Goal: Transaction & Acquisition: Purchase product/service

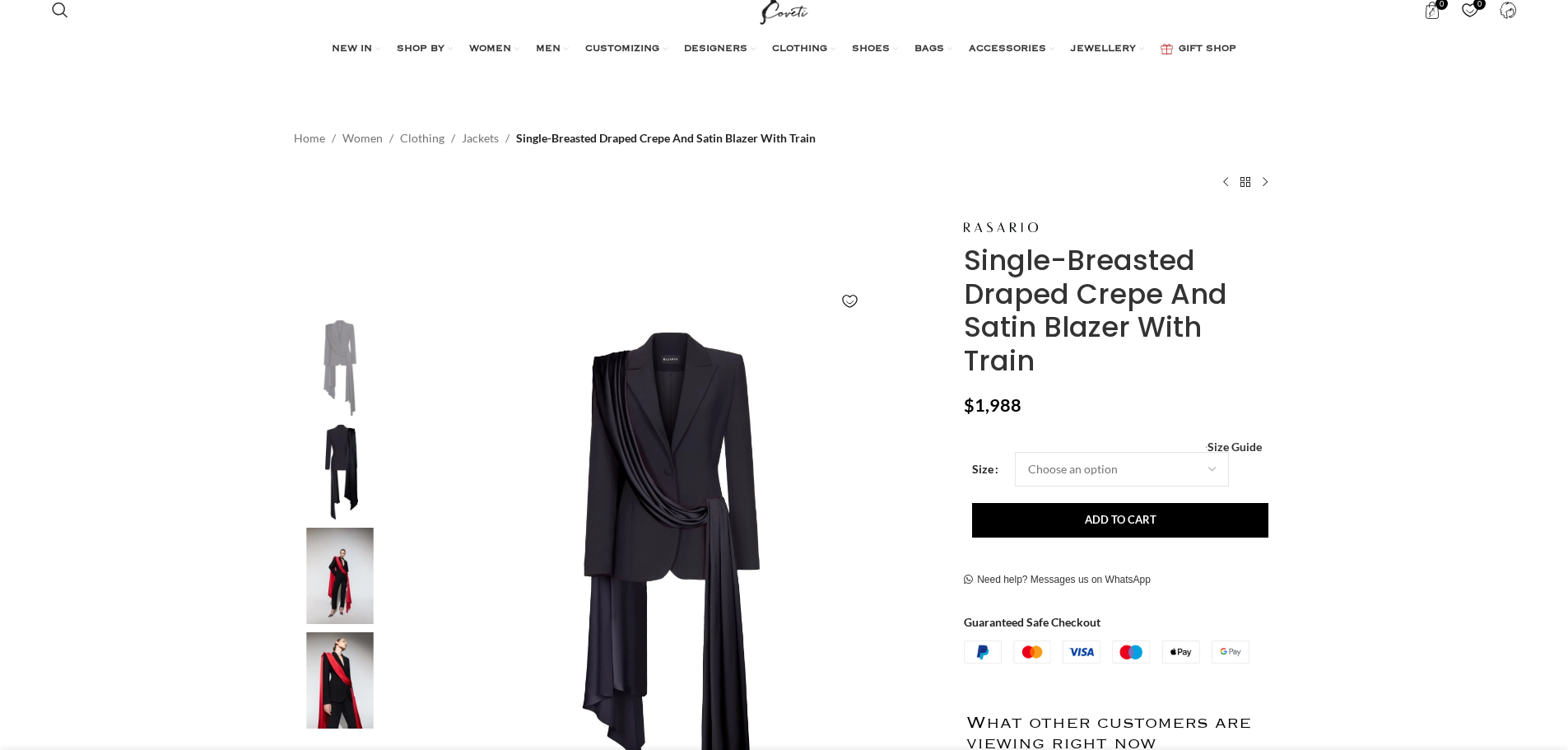
scroll to position [165, 0]
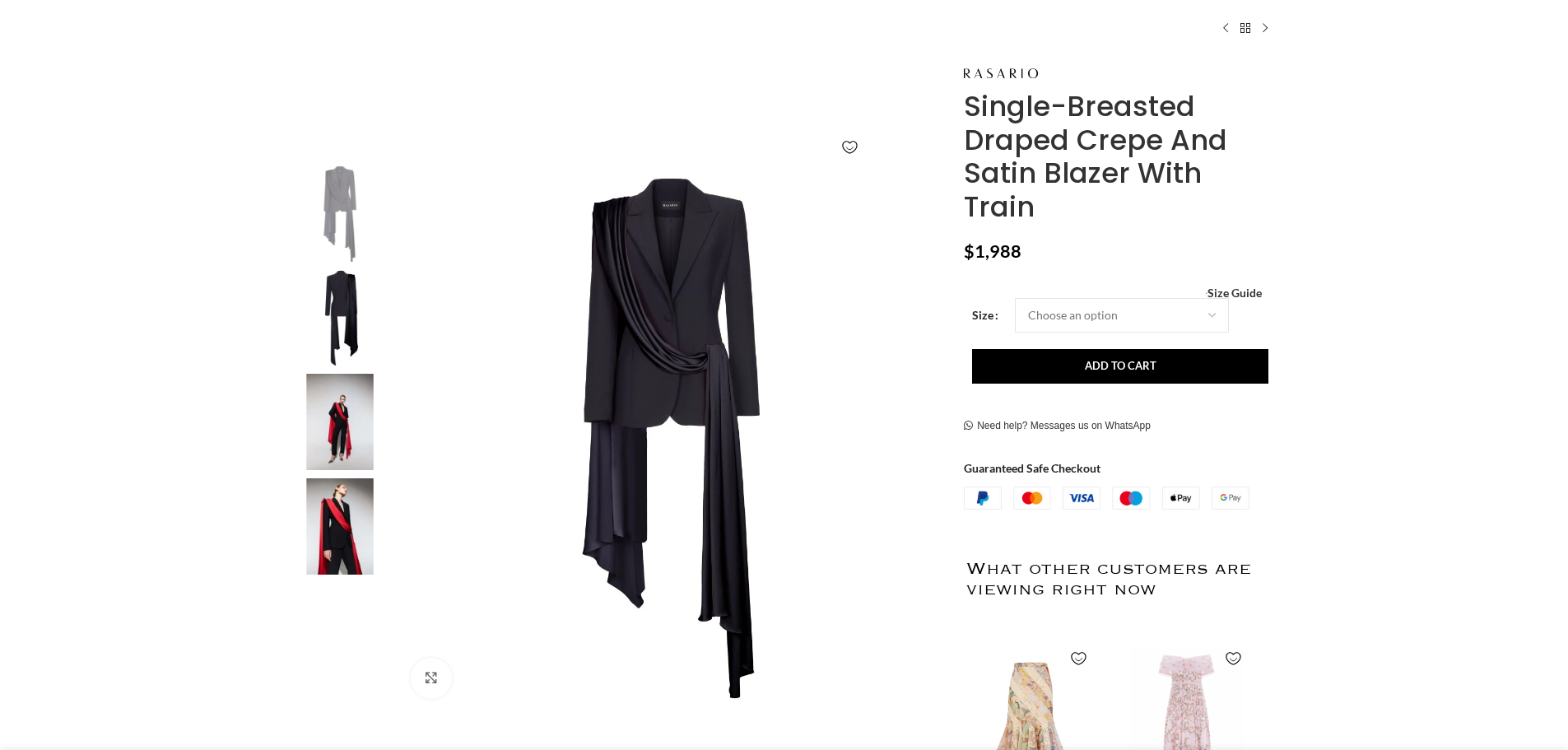
click at [328, 318] on img at bounding box center [340, 318] width 101 height 96
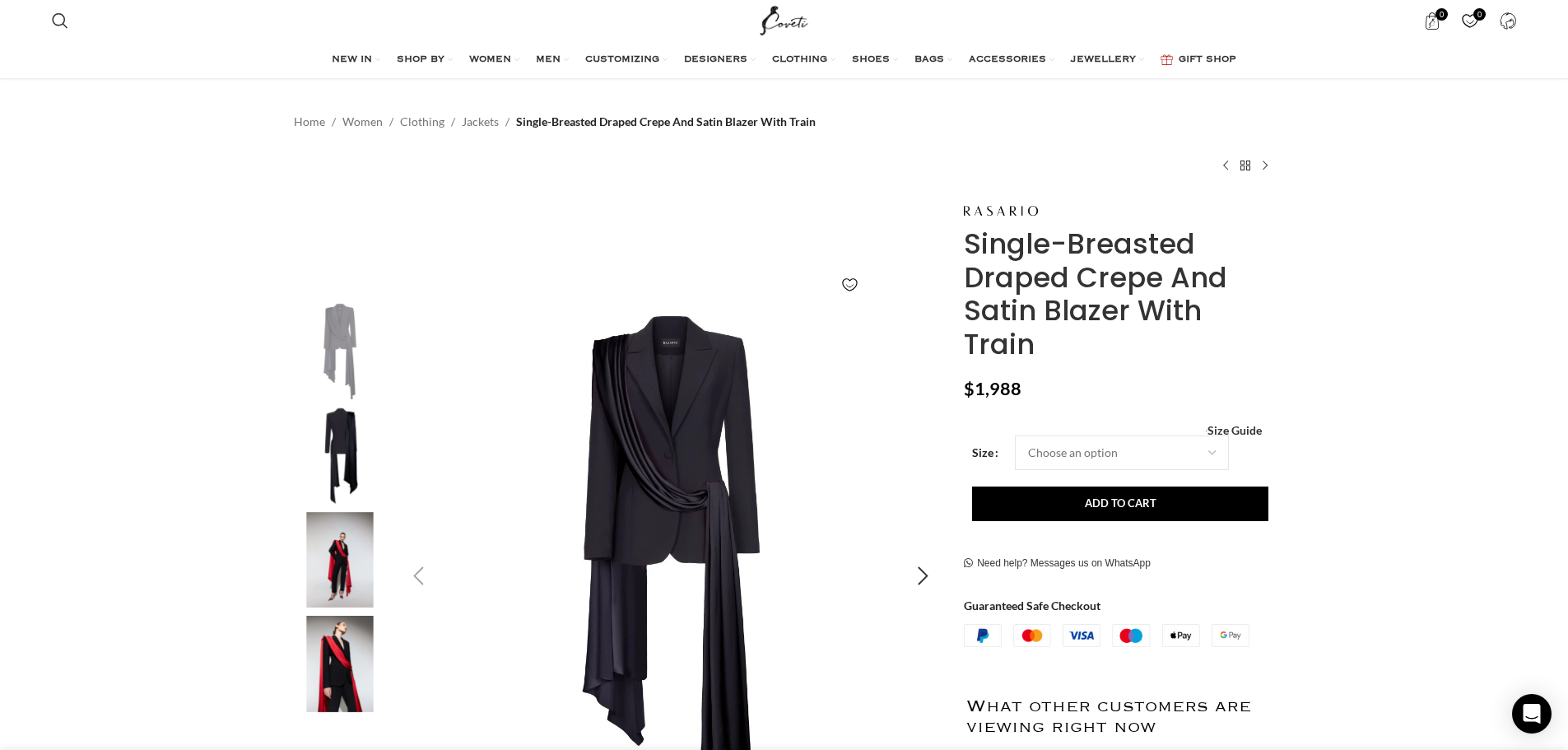
scroll to position [0, 0]
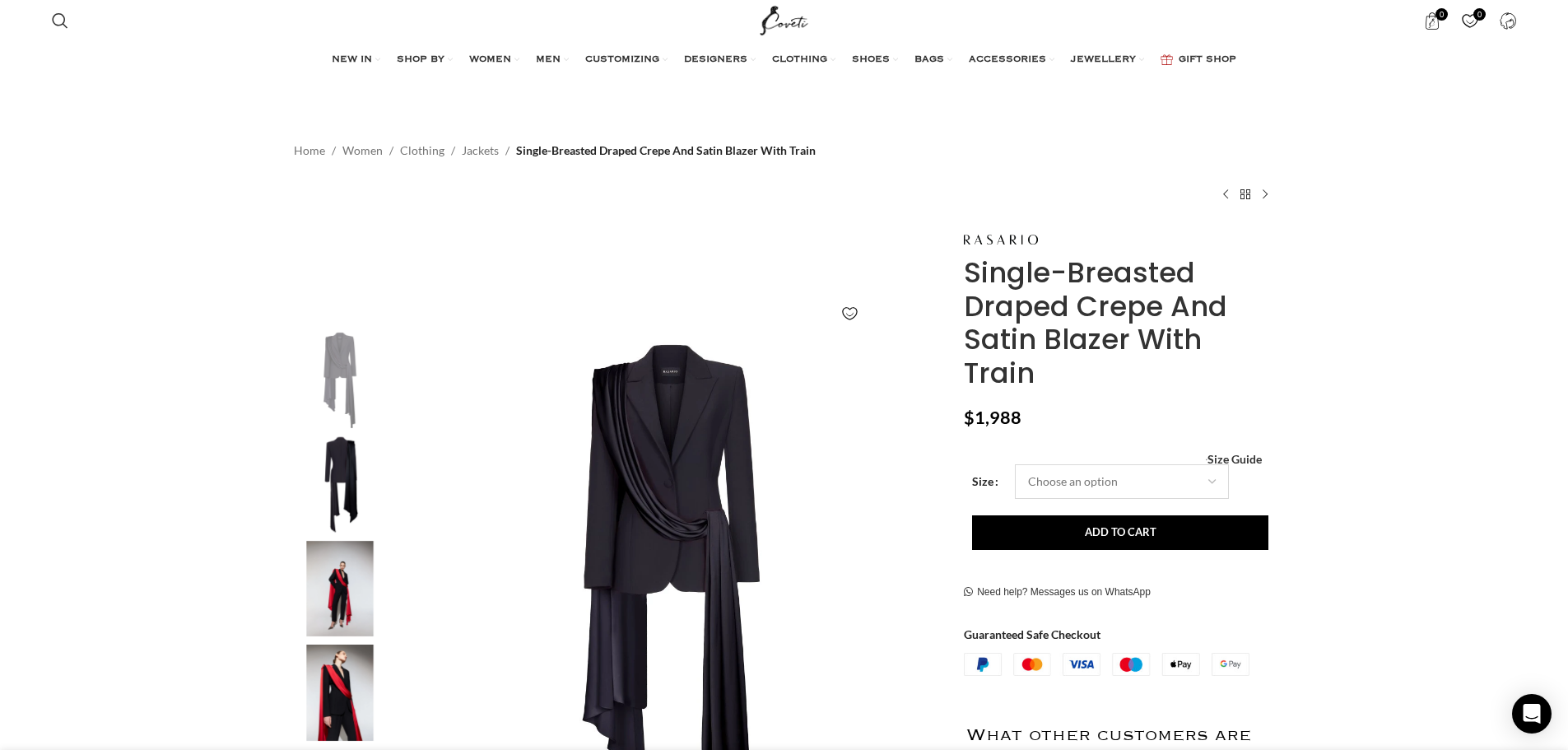
click at [1111, 493] on select "Choose an option 4 UK 6 UK 8 [GEOGRAPHIC_DATA] 10 [GEOGRAPHIC_DATA] 12 [GEOGRAP…" at bounding box center [1122, 481] width 214 height 34
click at [645, 325] on div "Add to wishlist" at bounding box center [617, 314] width 654 height 35
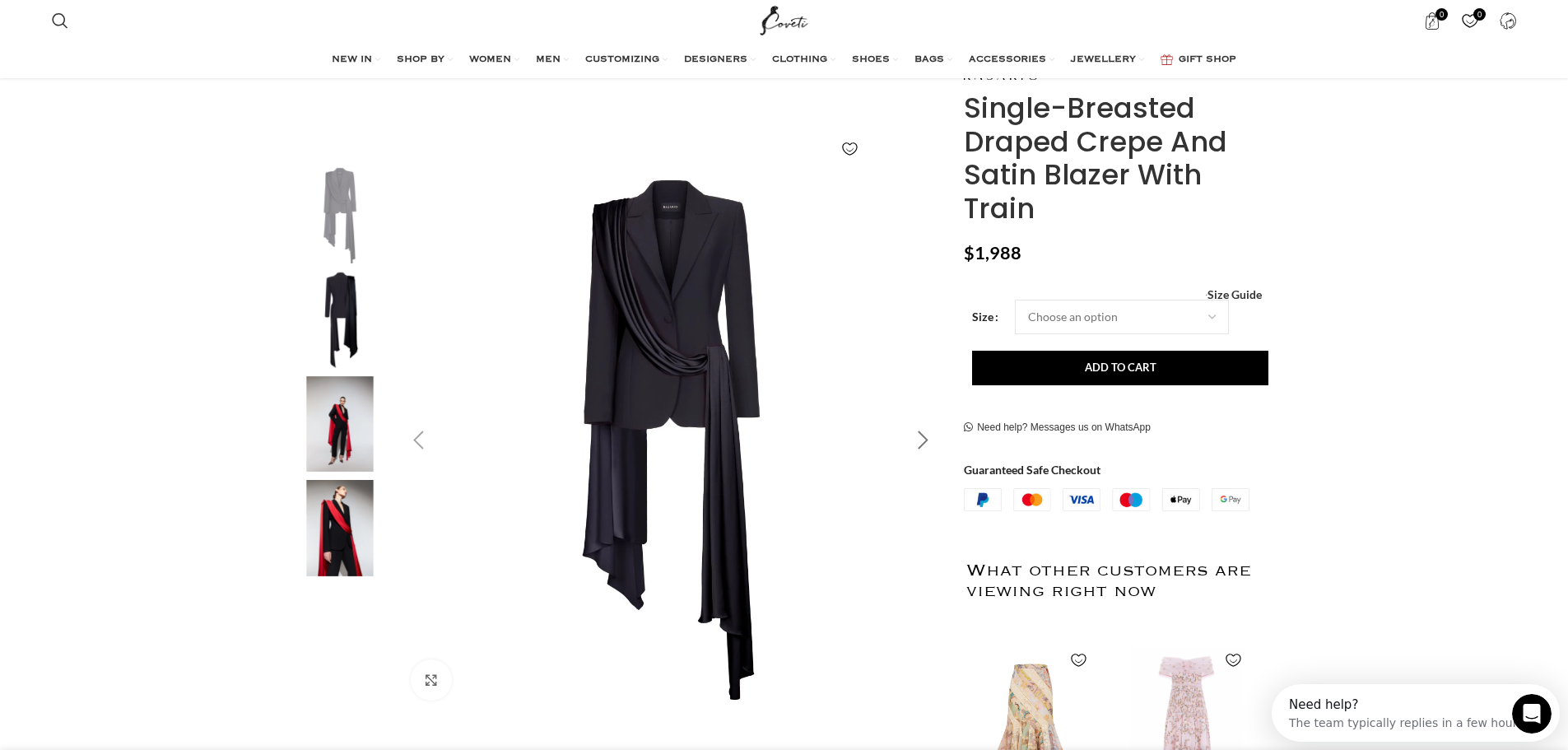
click at [922, 440] on div "Next slide" at bounding box center [922, 440] width 42 height 42
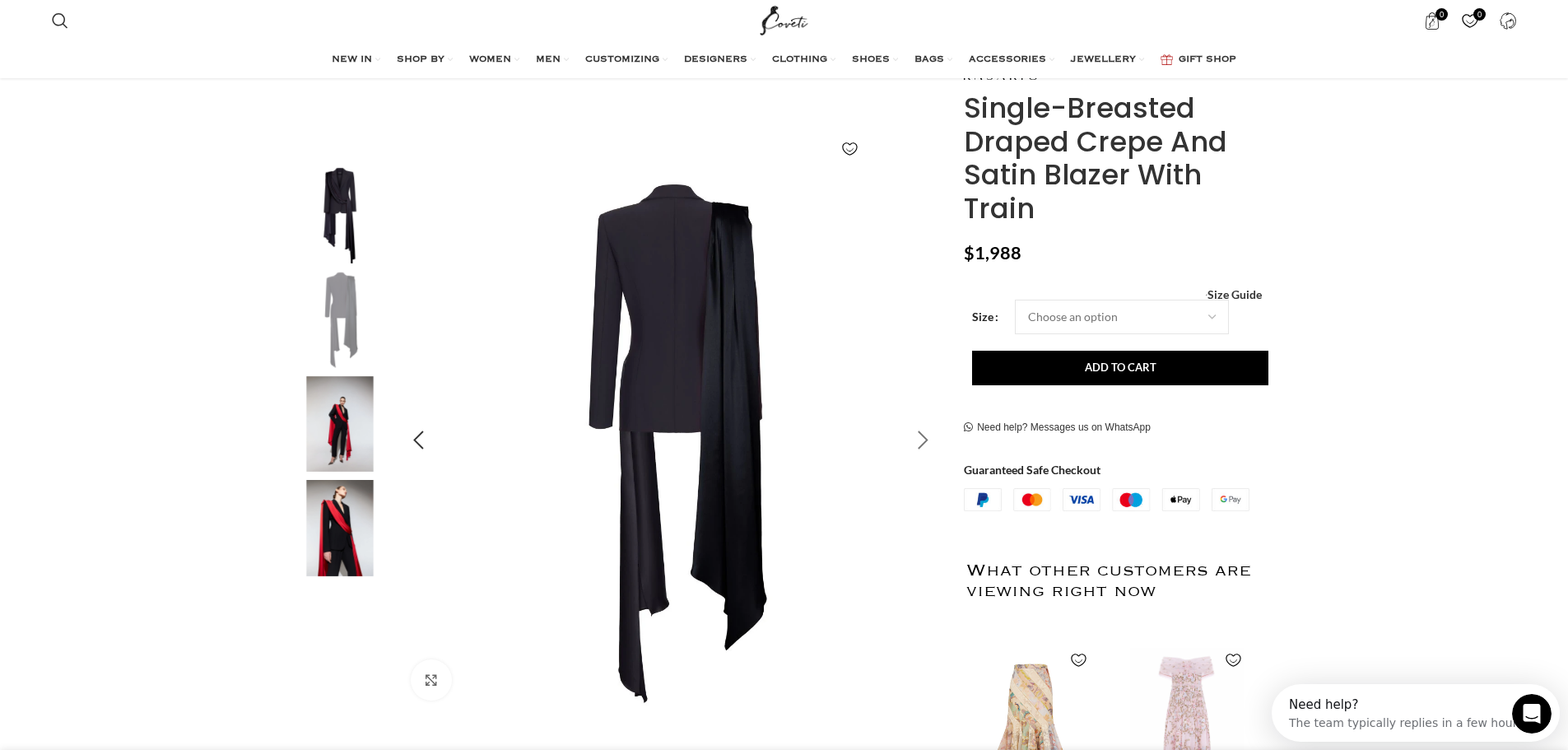
click at [922, 440] on div "Next slide" at bounding box center [922, 440] width 42 height 42
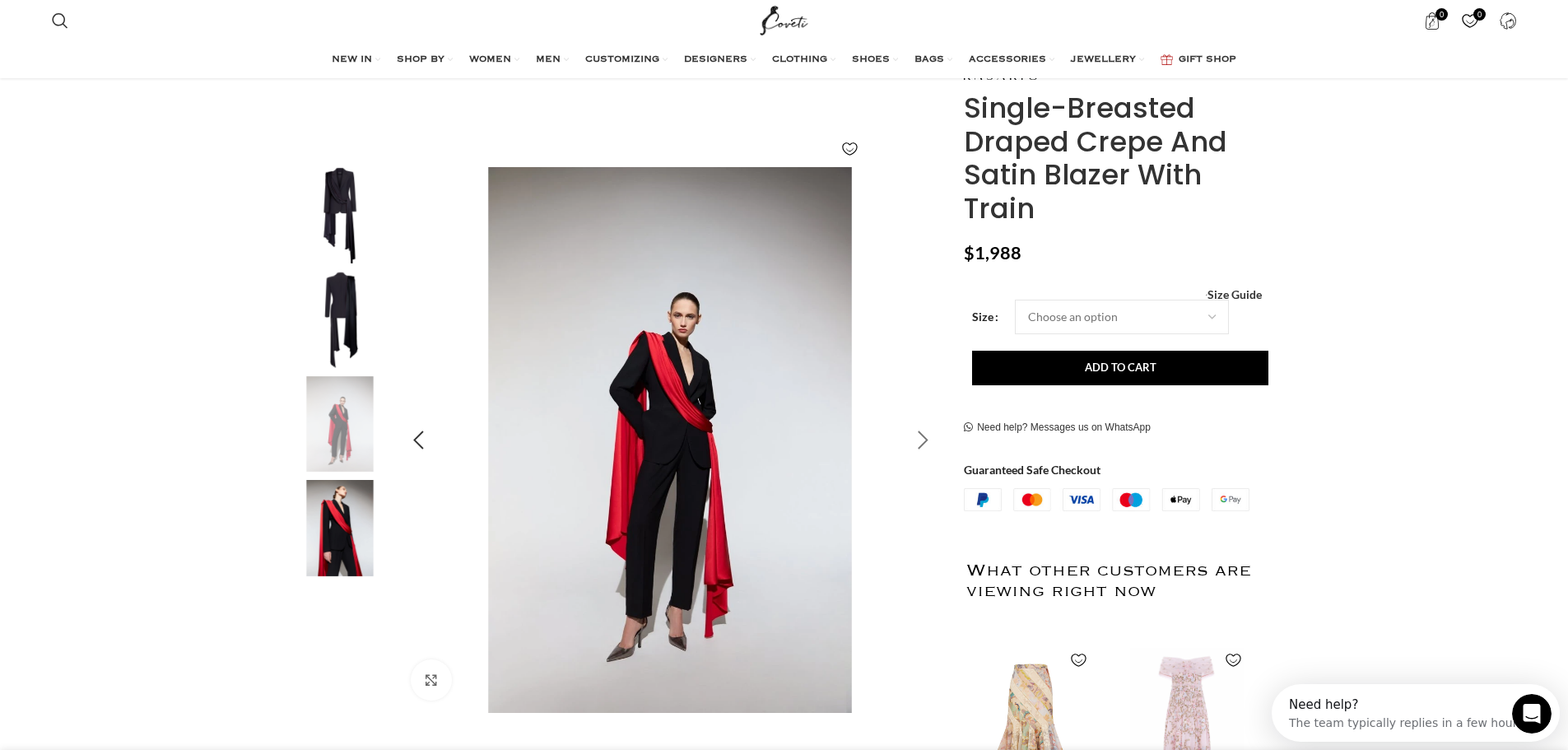
click at [922, 440] on div "Next slide" at bounding box center [922, 440] width 42 height 42
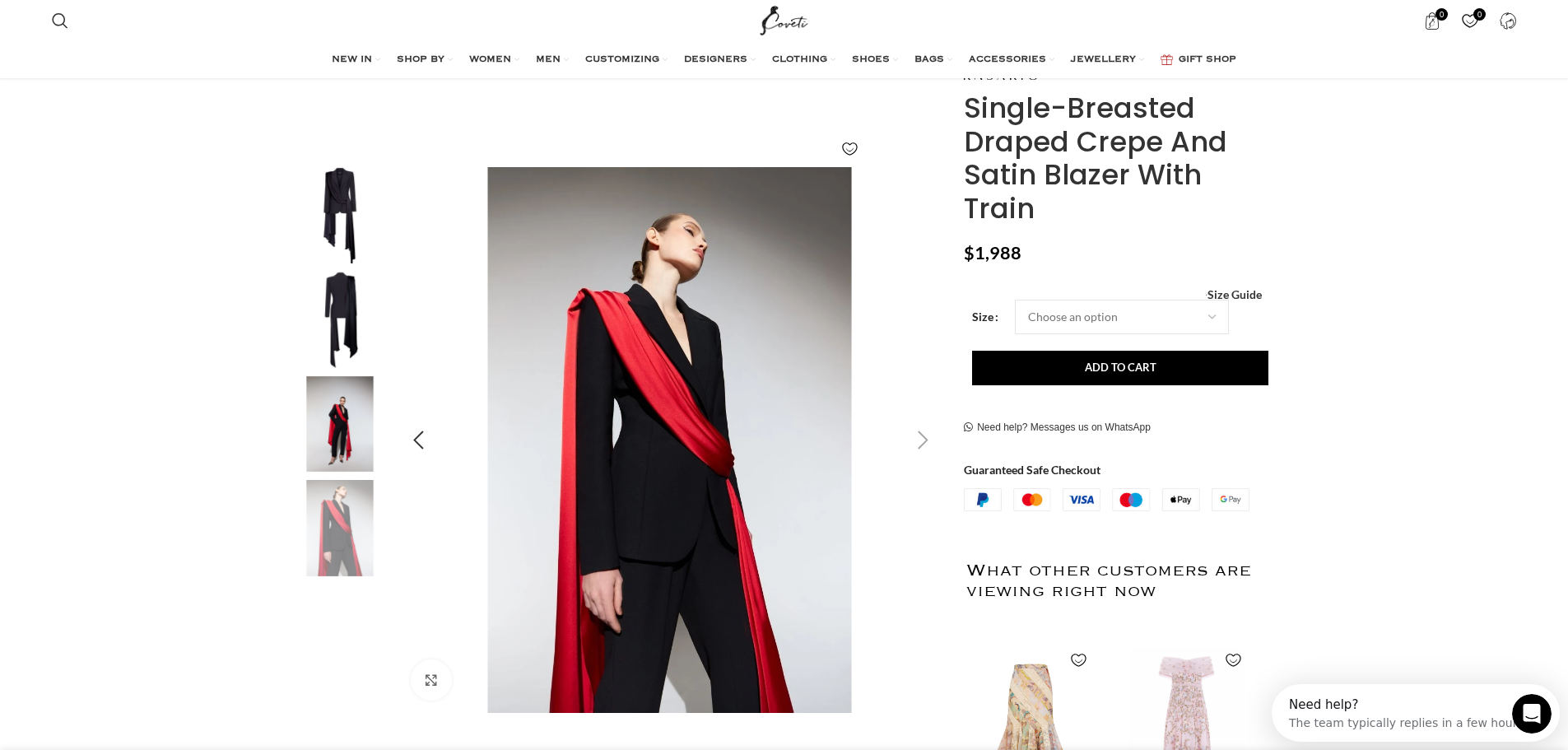
click at [919, 440] on div "Next slide" at bounding box center [922, 440] width 42 height 42
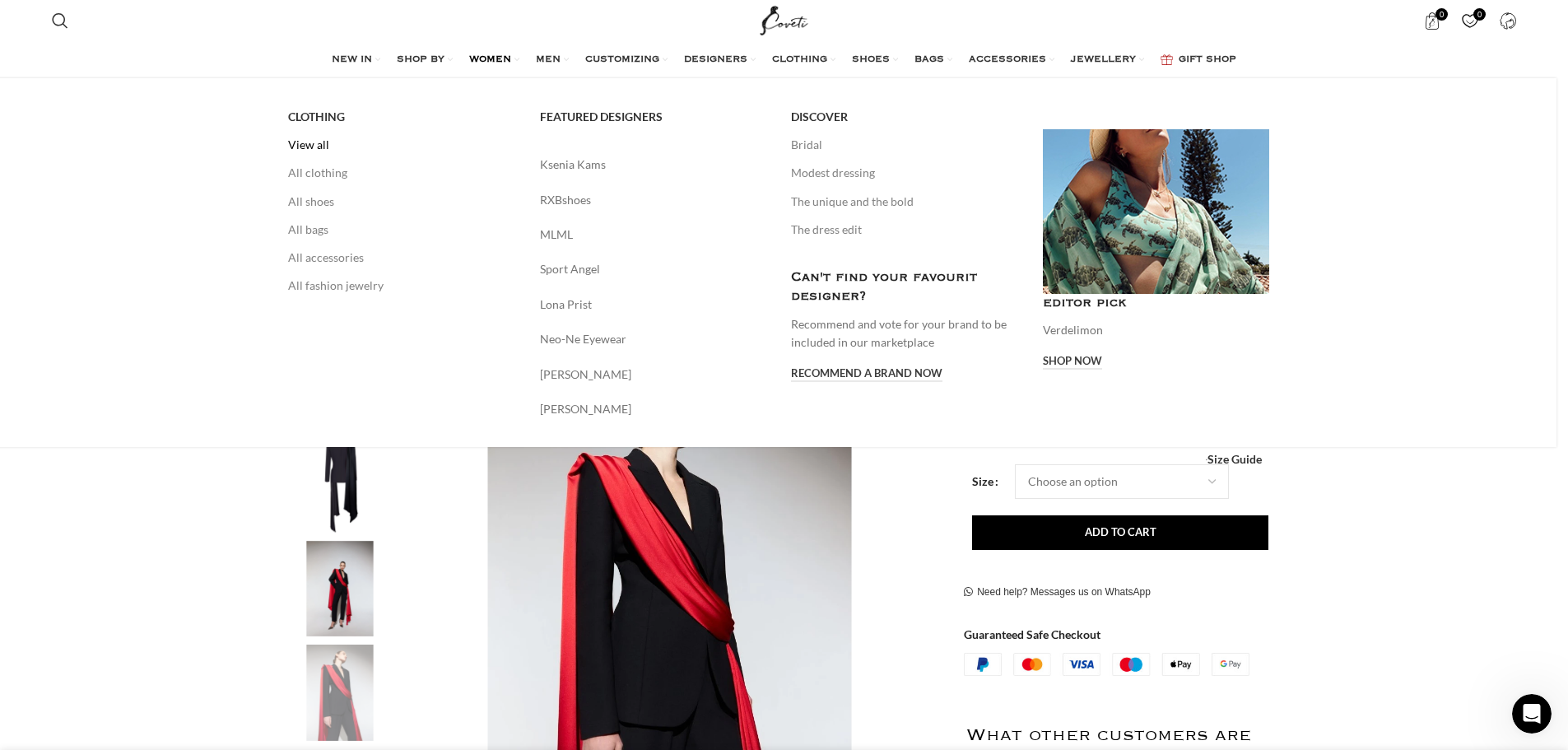
click at [315, 145] on link "View all" at bounding box center [401, 145] width 227 height 28
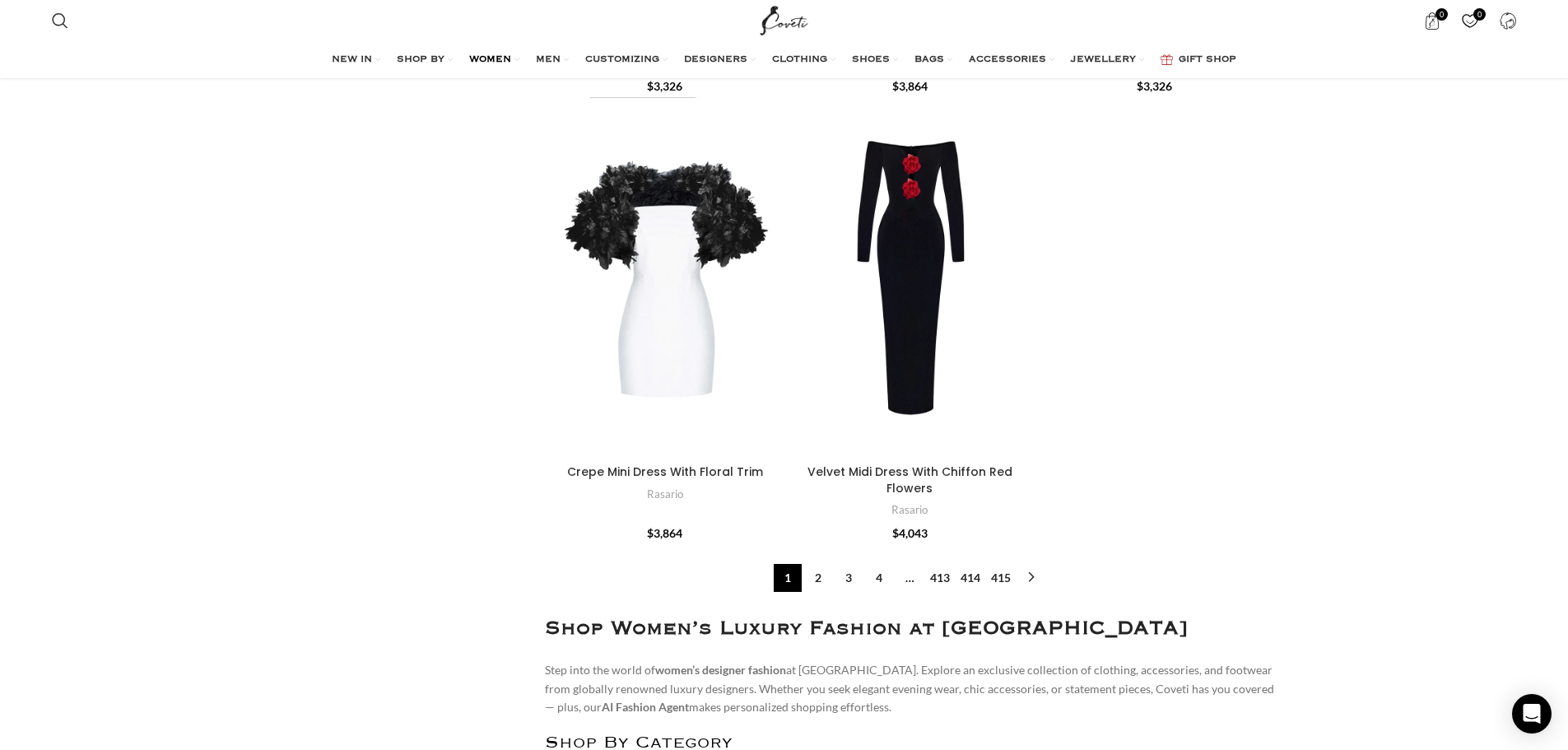
scroll to position [7164, 0]
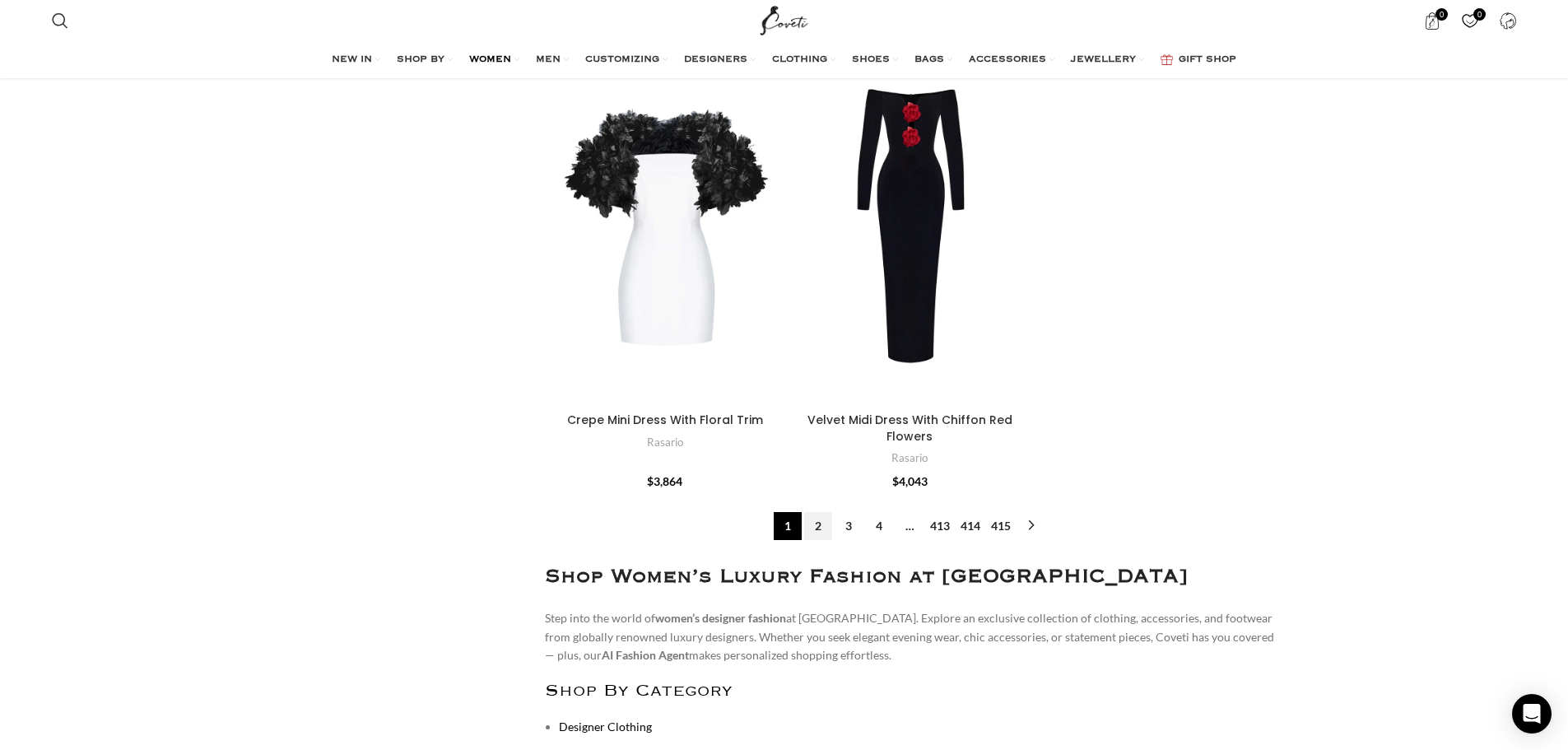
click at [817, 512] on link "2" at bounding box center [818, 526] width 28 height 28
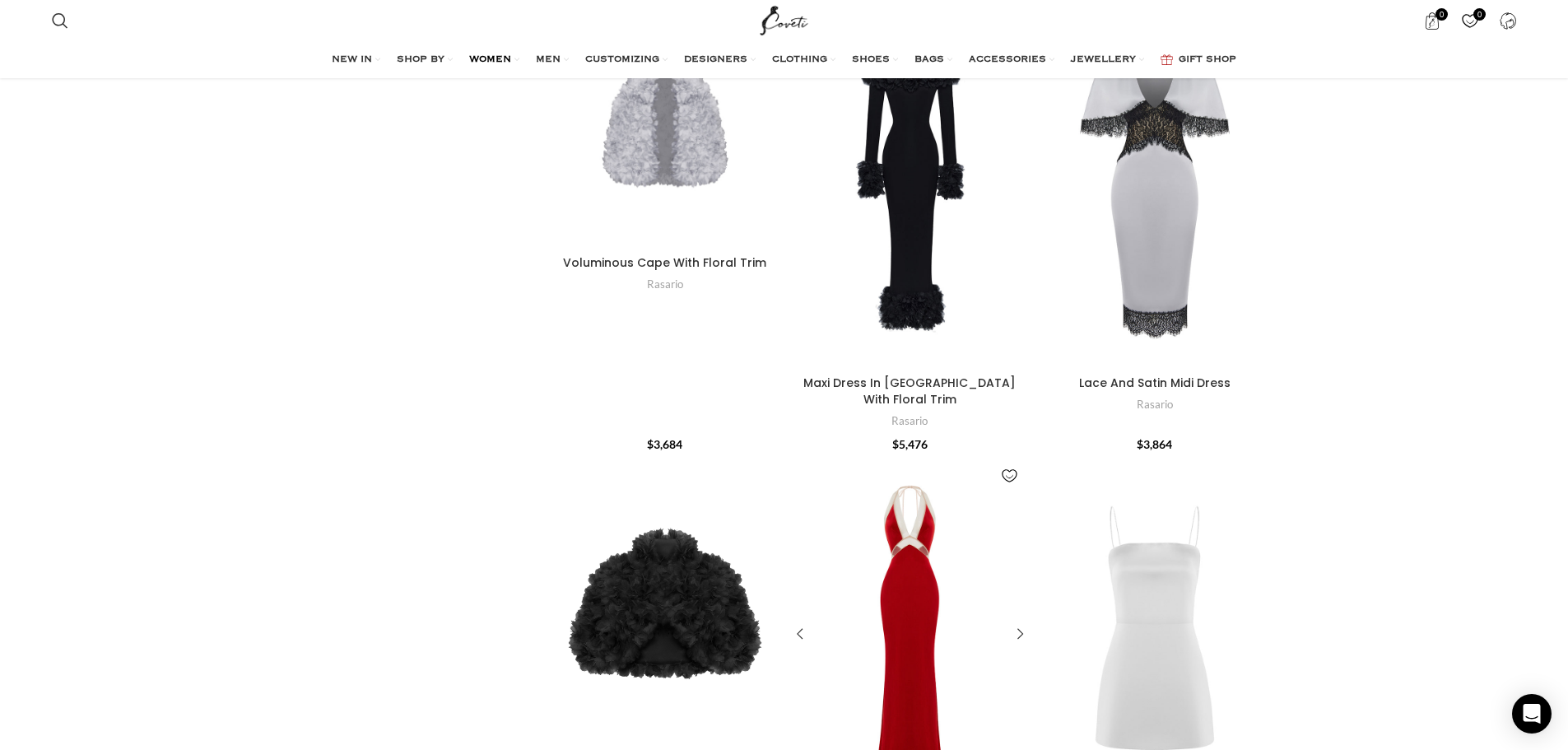
scroll to position [2635, 0]
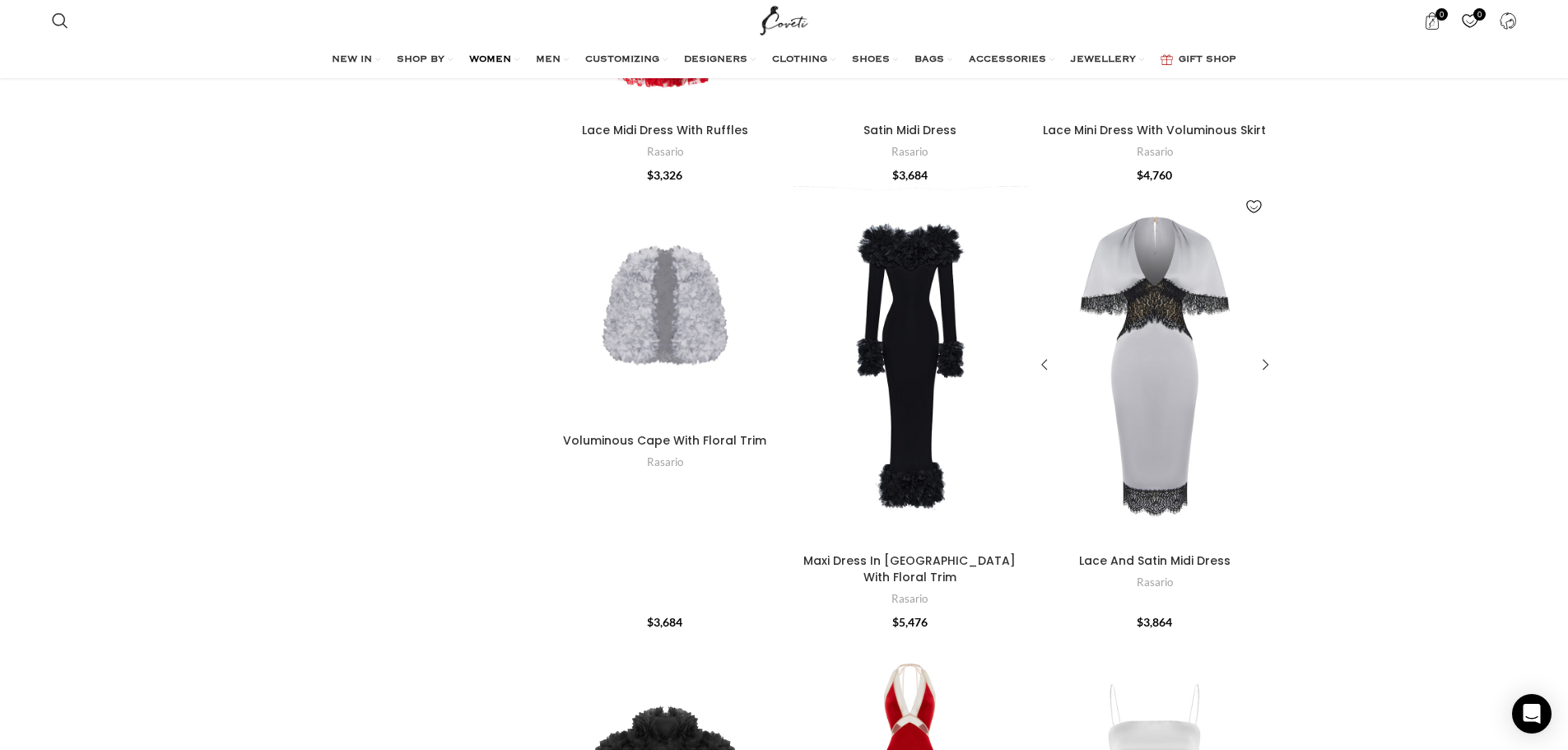
click at [1186, 415] on div "Lace And Satin Midi Dress" at bounding box center [1154, 365] width 80 height 360
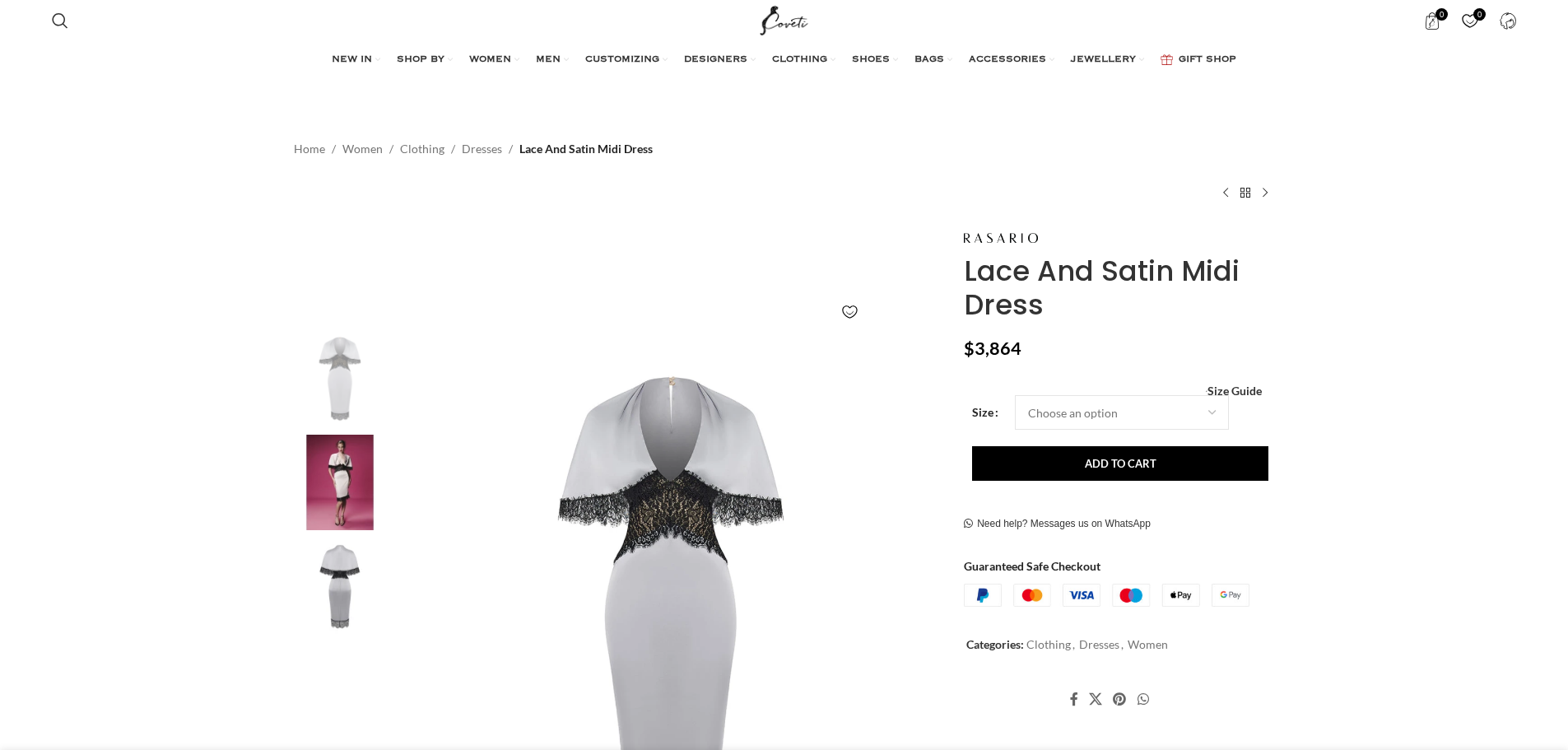
click at [352, 478] on img at bounding box center [340, 483] width 101 height 96
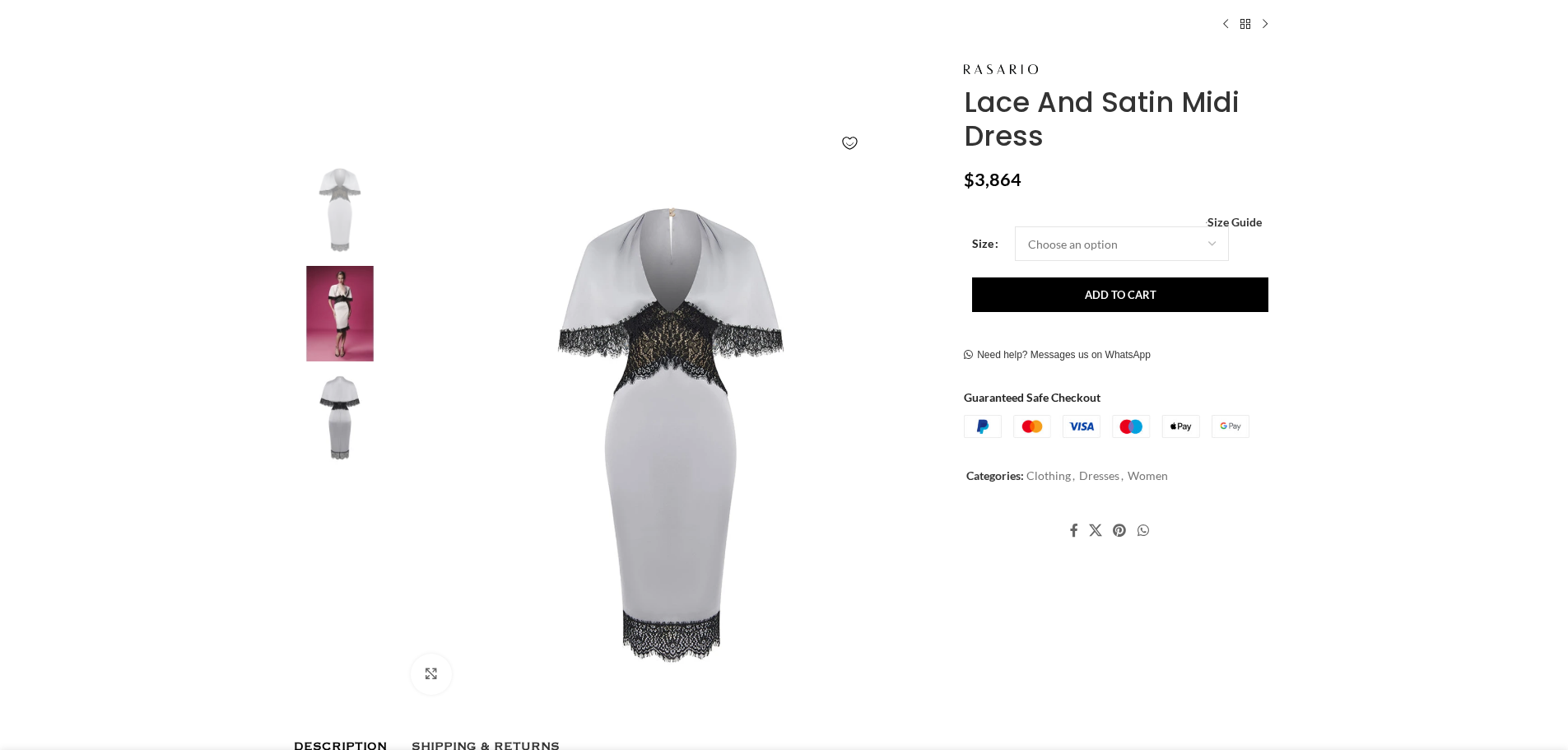
scroll to position [82, 0]
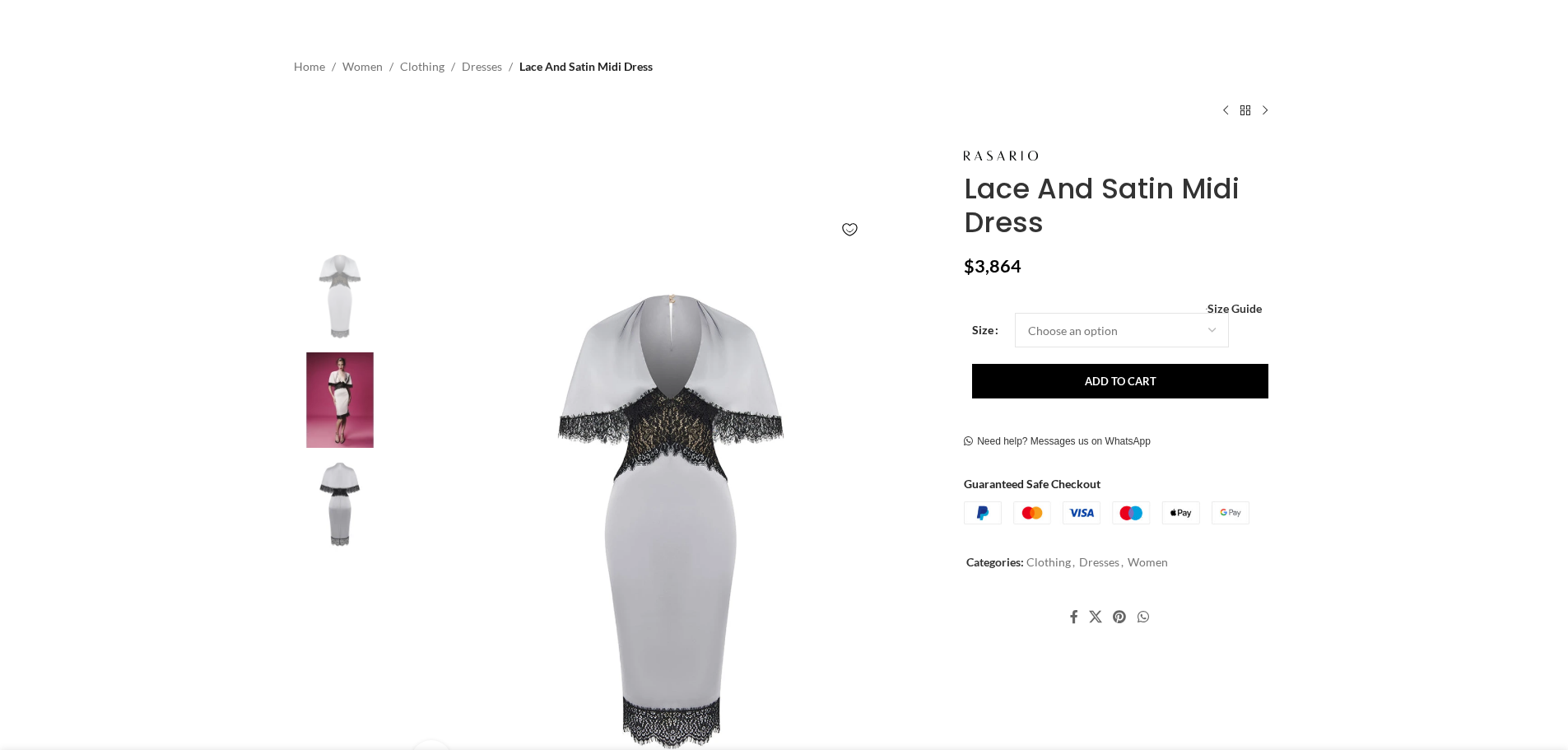
click at [356, 480] on img at bounding box center [340, 504] width 101 height 96
click at [363, 398] on img at bounding box center [340, 400] width 101 height 96
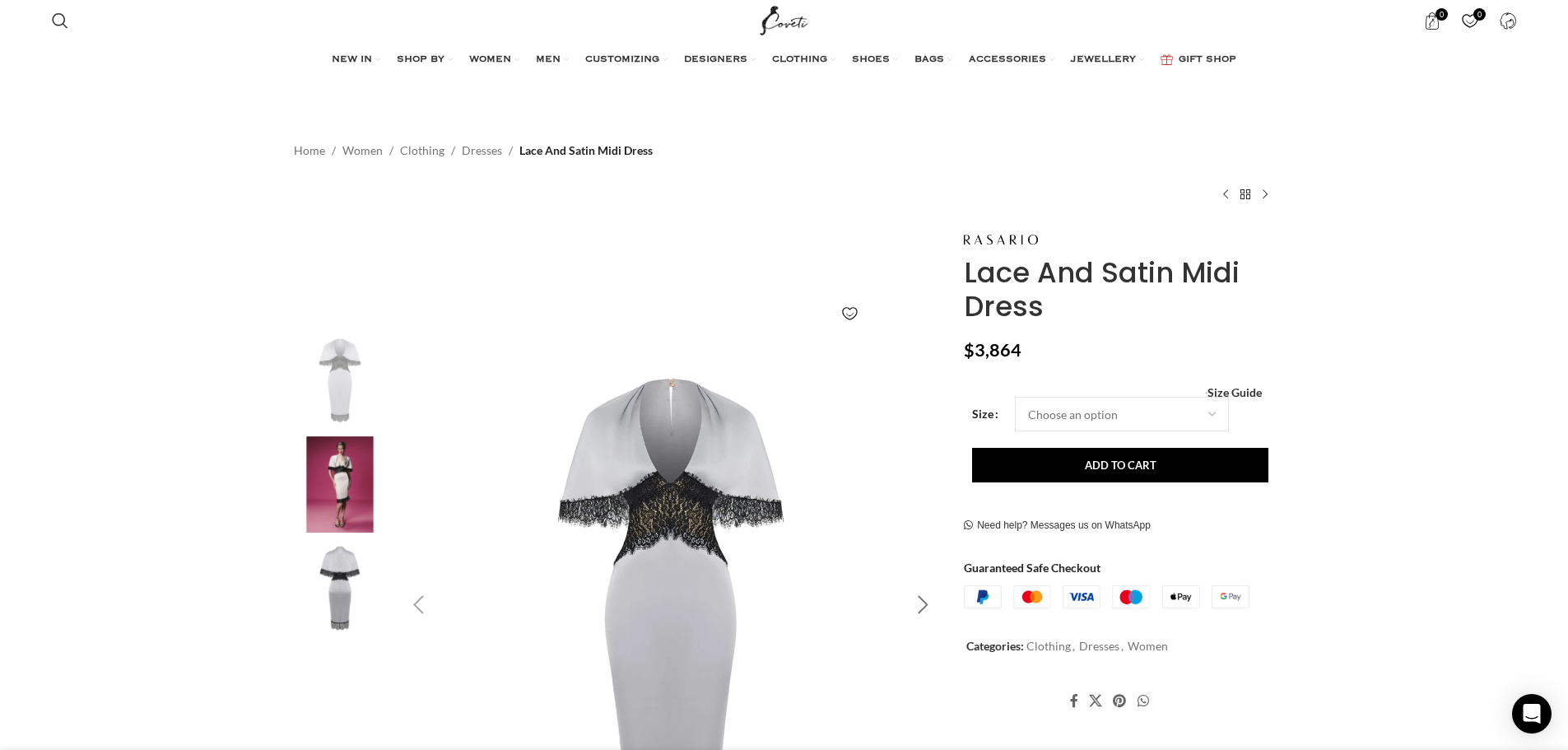
scroll to position [0, 173]
click at [928, 615] on div "Next slide" at bounding box center [922, 605] width 42 height 42
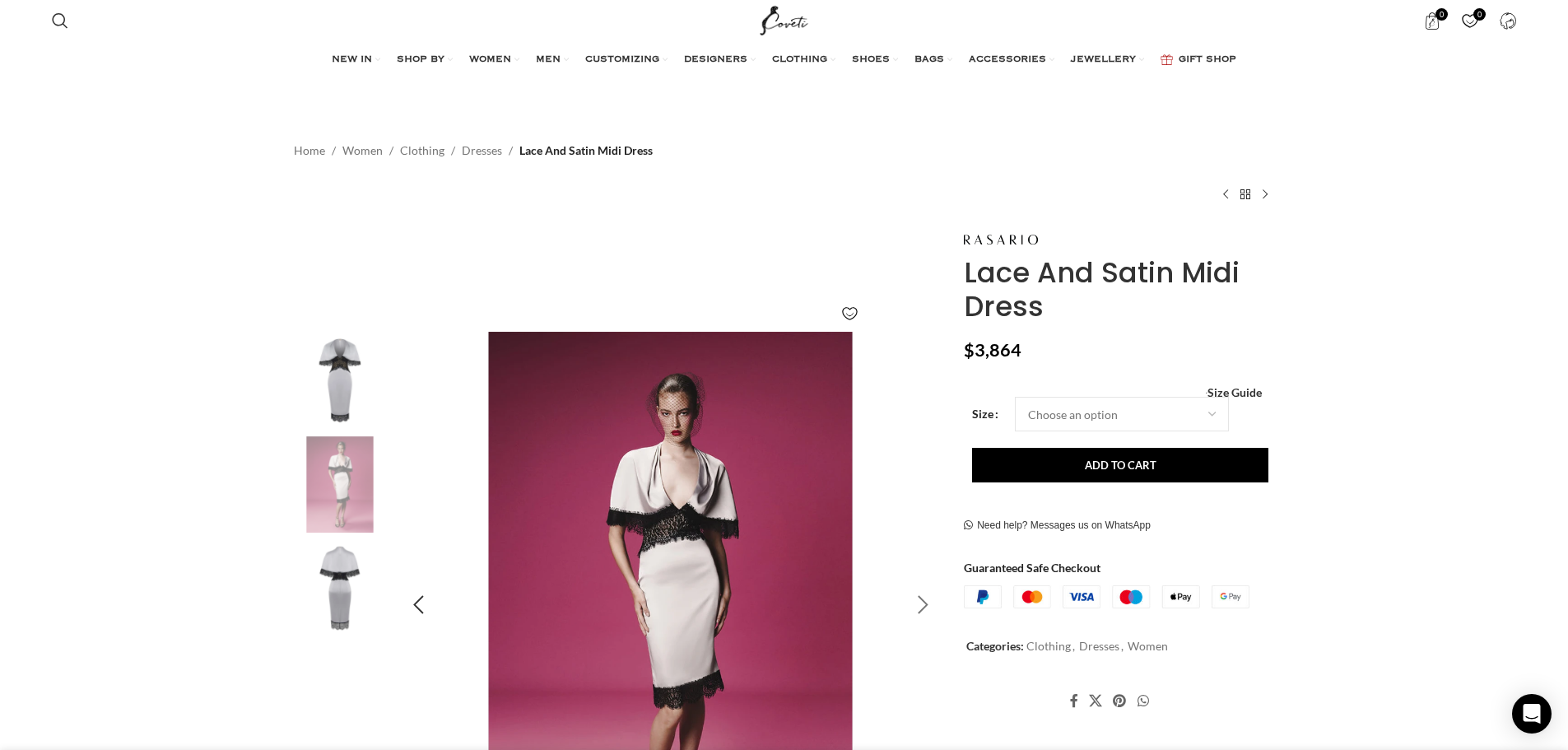
click at [925, 614] on div "Next slide" at bounding box center [922, 605] width 42 height 42
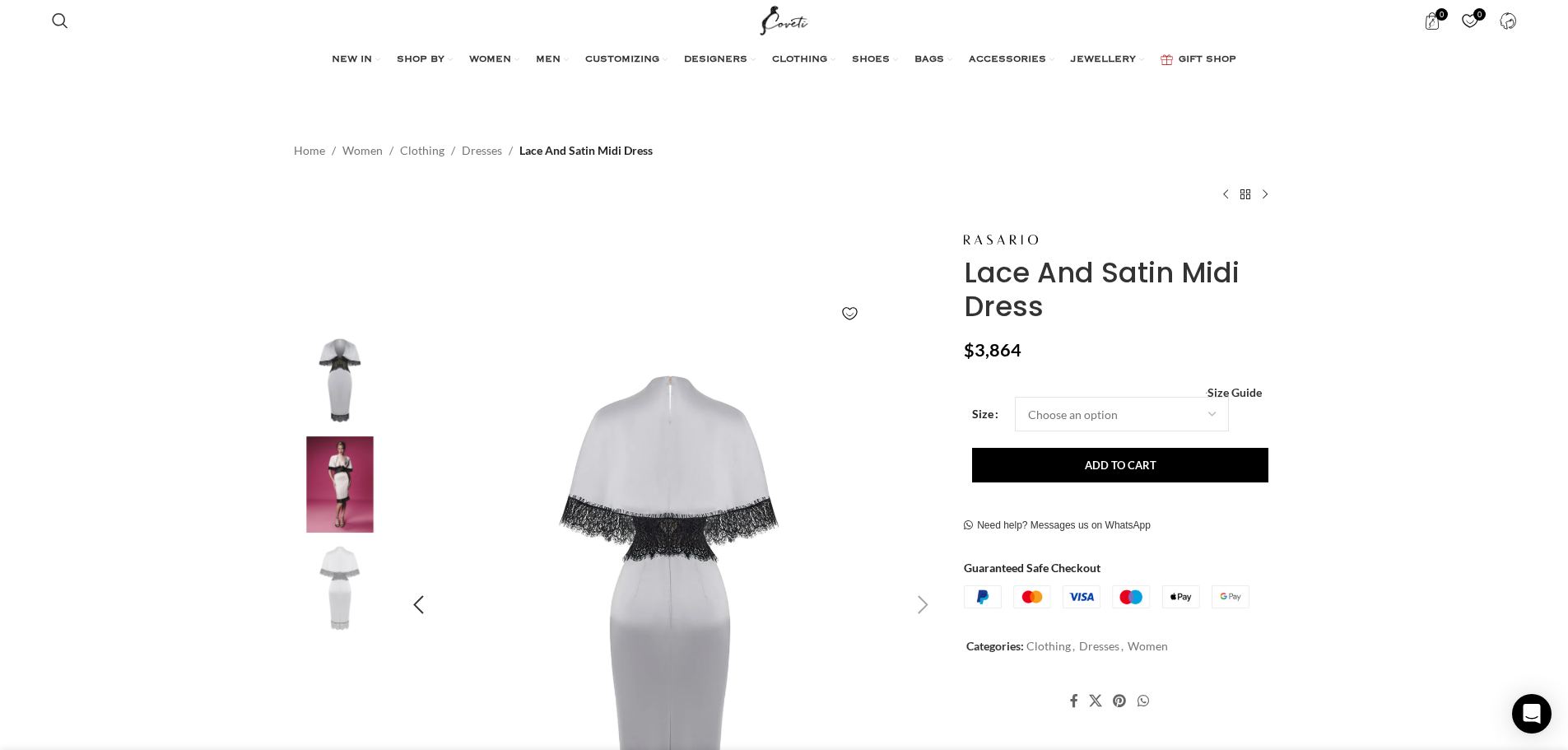
click at [910, 608] on div "Next slide" at bounding box center [922, 605] width 42 height 42
